Goal: Check status: Check status

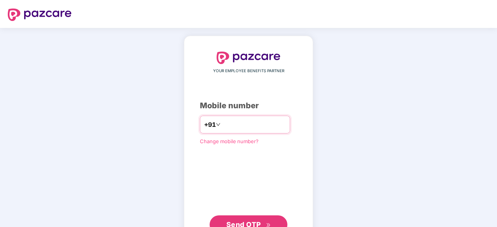
click at [258, 128] on input "******" at bounding box center [254, 125] width 64 height 12
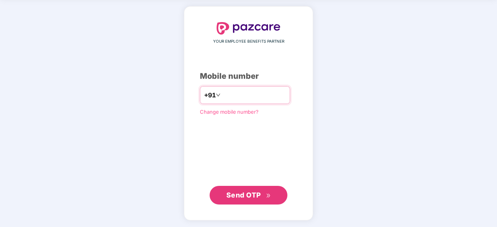
type input "**********"
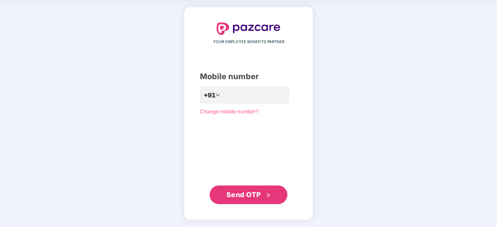
click at [244, 191] on span "Send OTP" at bounding box center [243, 195] width 35 height 8
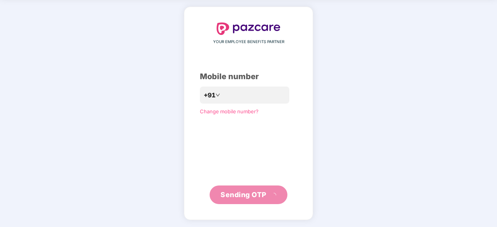
scroll to position [26, 0]
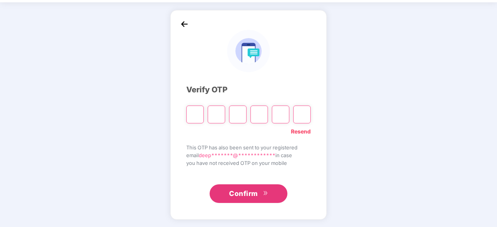
type input "*"
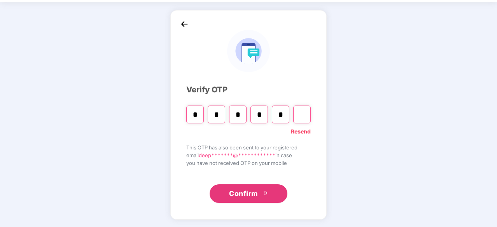
type input "*"
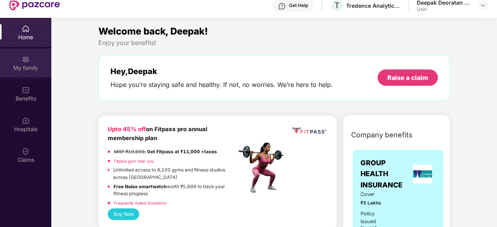
click at [31, 73] on div "My family" at bounding box center [25, 63] width 51 height 29
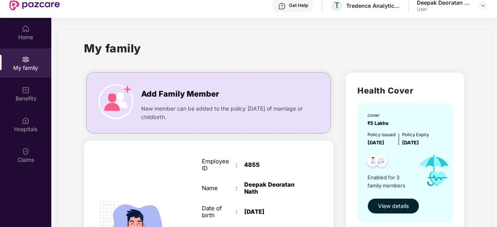
scroll to position [99, 0]
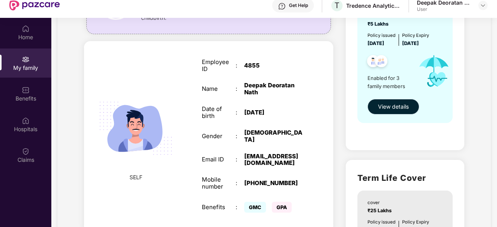
click at [404, 105] on span "View details" at bounding box center [393, 107] width 31 height 9
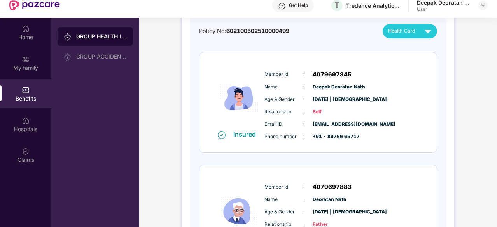
scroll to position [29, 0]
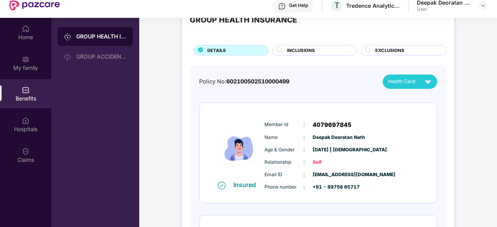
click at [333, 127] on span "4079697845" at bounding box center [331, 124] width 39 height 9
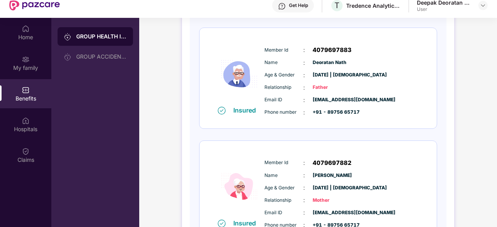
scroll to position [0, 0]
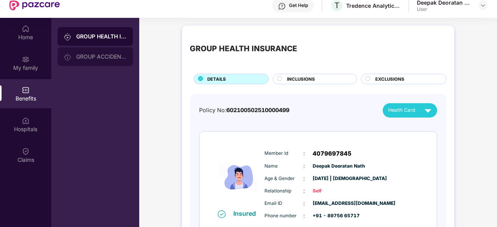
click at [98, 56] on div "GROUP ACCIDENTAL INSURANCE" at bounding box center [101, 57] width 51 height 6
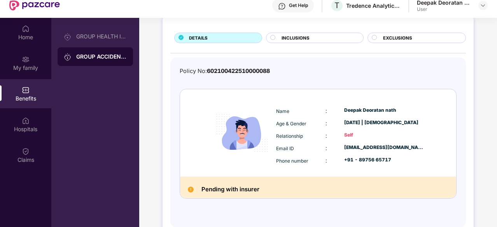
scroll to position [44, 0]
click at [224, 194] on div "Pending with insurer" at bounding box center [318, 188] width 276 height 22
click at [184, 189] on div "Pending with insurer" at bounding box center [318, 188] width 276 height 22
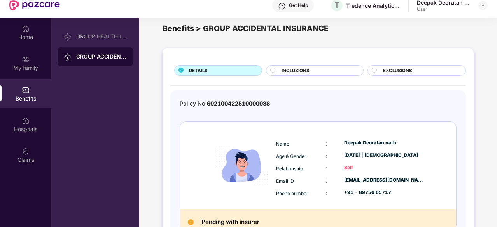
scroll to position [44, 0]
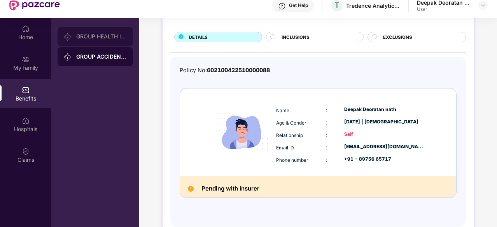
click at [116, 36] on div "GROUP HEALTH INSURANCE" at bounding box center [101, 36] width 51 height 6
